Goal: Information Seeking & Learning: Learn about a topic

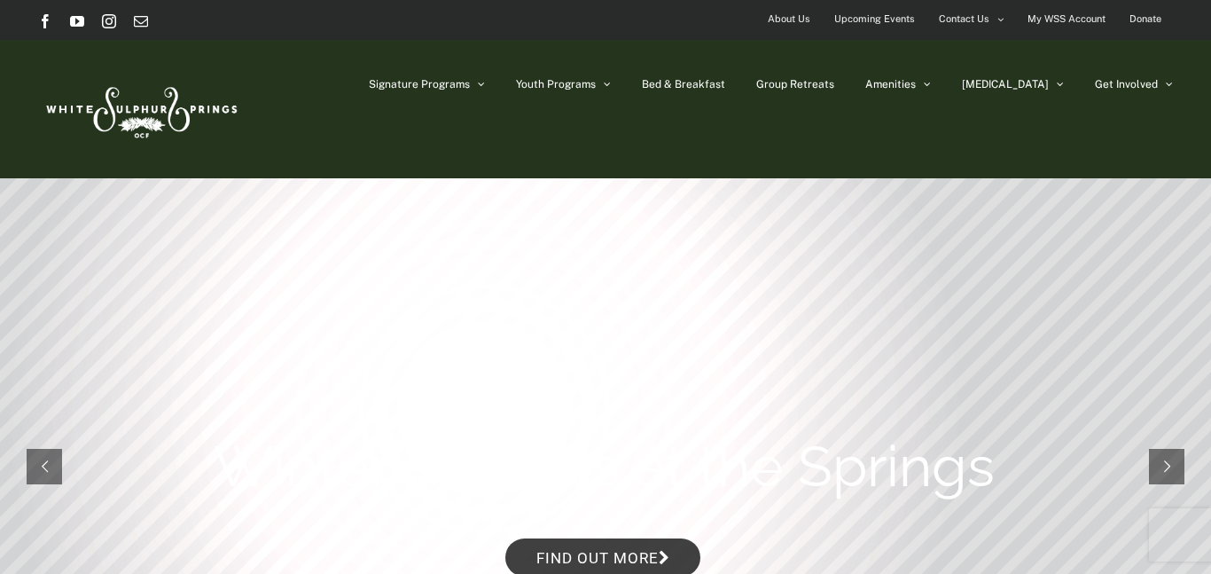
click at [470, 87] on span "Signature Programs" at bounding box center [419, 84] width 101 height 11
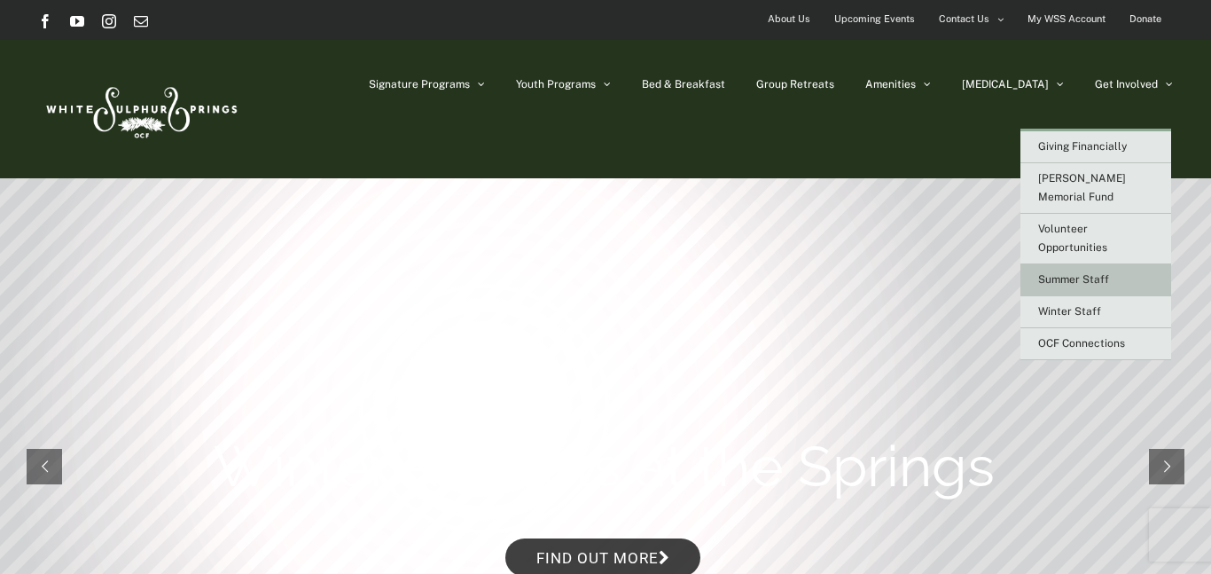
click at [1062, 268] on link "Summer Staff" at bounding box center [1096, 280] width 151 height 32
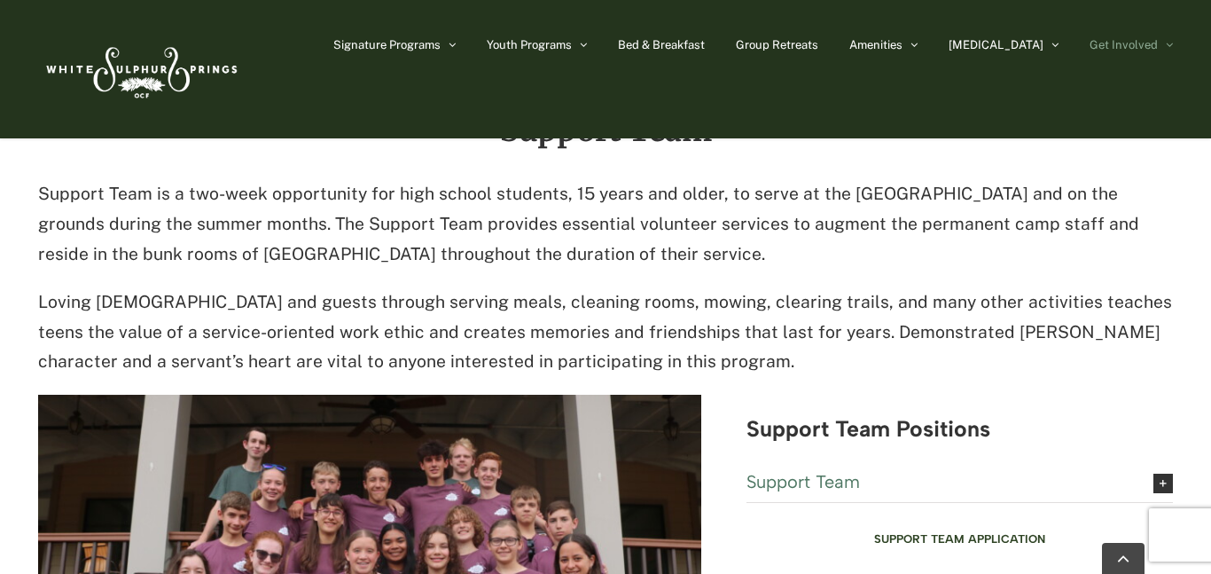
scroll to position [4222, 0]
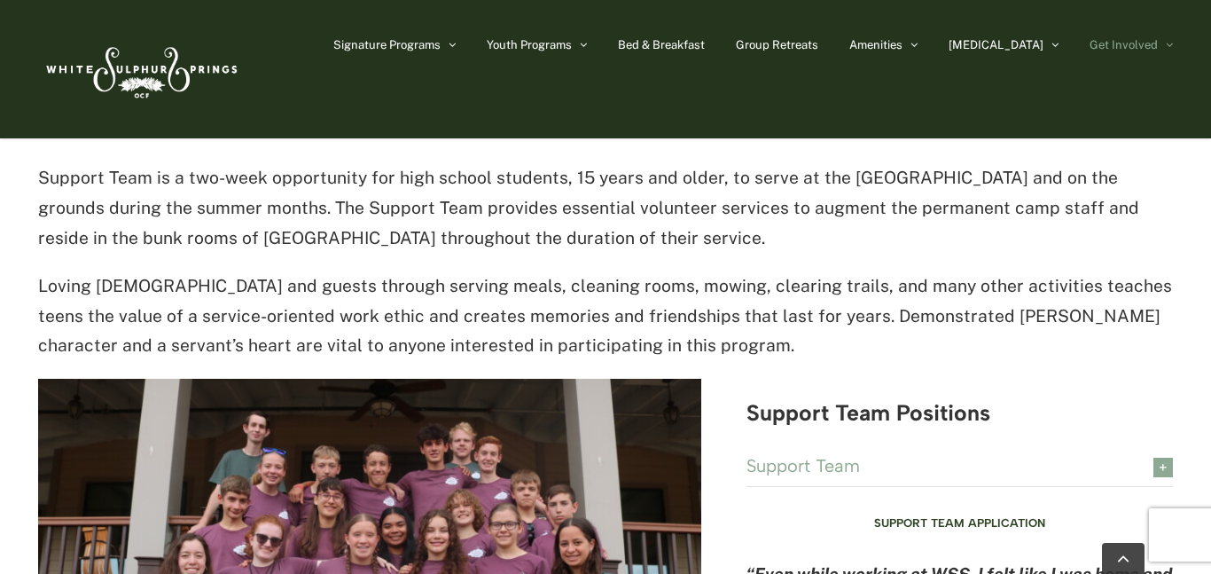
click at [1014, 456] on span "Support Team" at bounding box center [937, 466] width 380 height 20
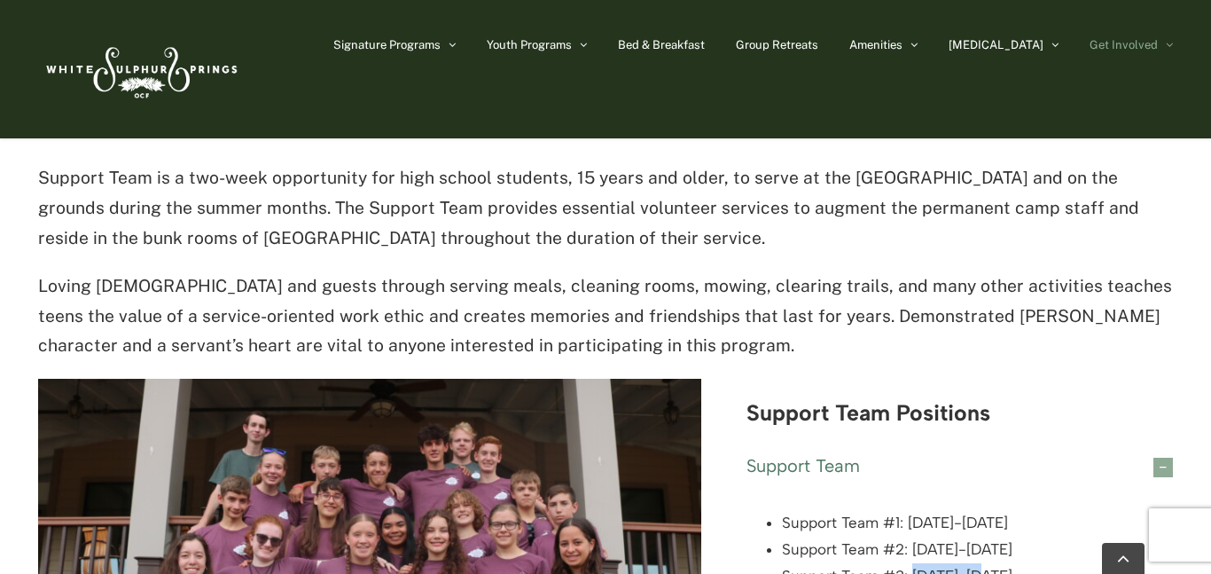
drag, startPoint x: 914, startPoint y: 459, endPoint x: 1015, endPoint y: 457, distance: 101.1
click at [1015, 563] on li "Support Team #3: July 4-19" at bounding box center [977, 576] width 391 height 27
copy li "July 4-19"
click at [924, 537] on li "Support Team #2: June 20-July 5" at bounding box center [977, 550] width 391 height 27
drag, startPoint x: 924, startPoint y: 430, endPoint x: 978, endPoint y: 432, distance: 54.1
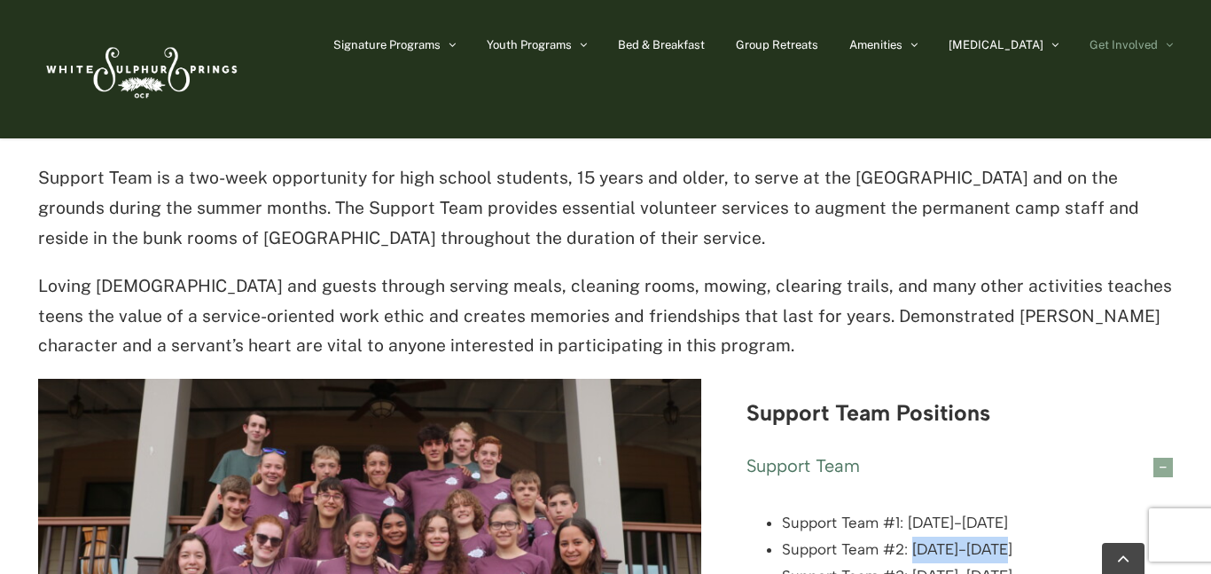
click at [978, 537] on li "Support Team #2: June 20-July 5" at bounding box center [977, 550] width 391 height 27
copy li "June 20-July"
click at [919, 510] on li "Support Team #1: June 5-21" at bounding box center [977, 523] width 391 height 27
drag, startPoint x: 919, startPoint y: 410, endPoint x: 1007, endPoint y: 412, distance: 87.8
click at [1007, 510] on li "Support Team #1: June 5-21" at bounding box center [977, 523] width 391 height 27
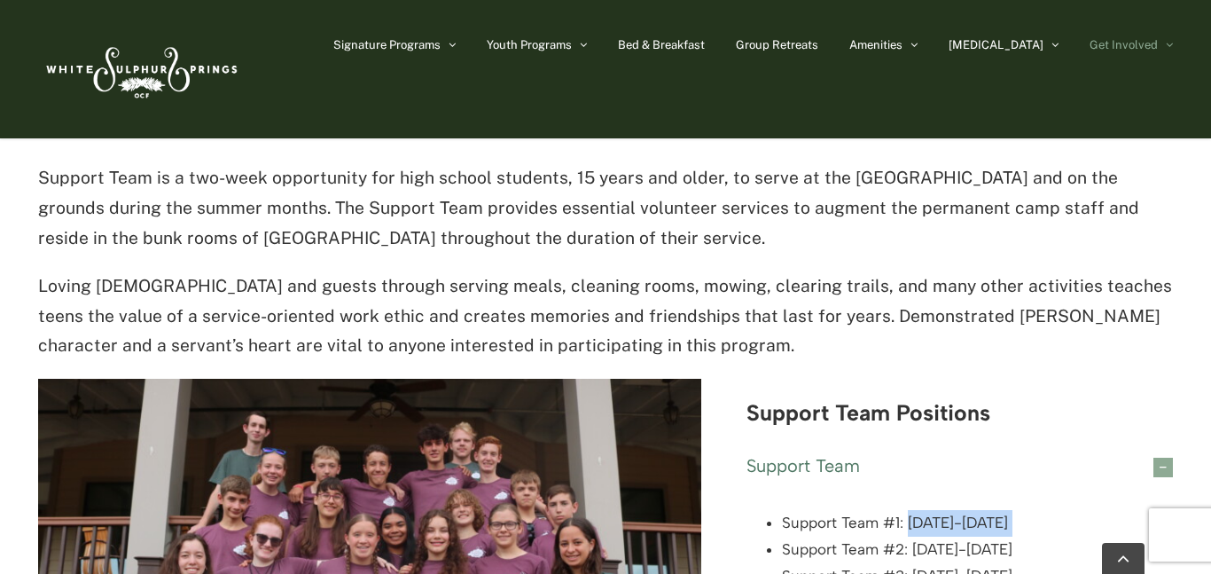
copy ul "June 5-21"
